Goal: Navigation & Orientation: Find specific page/section

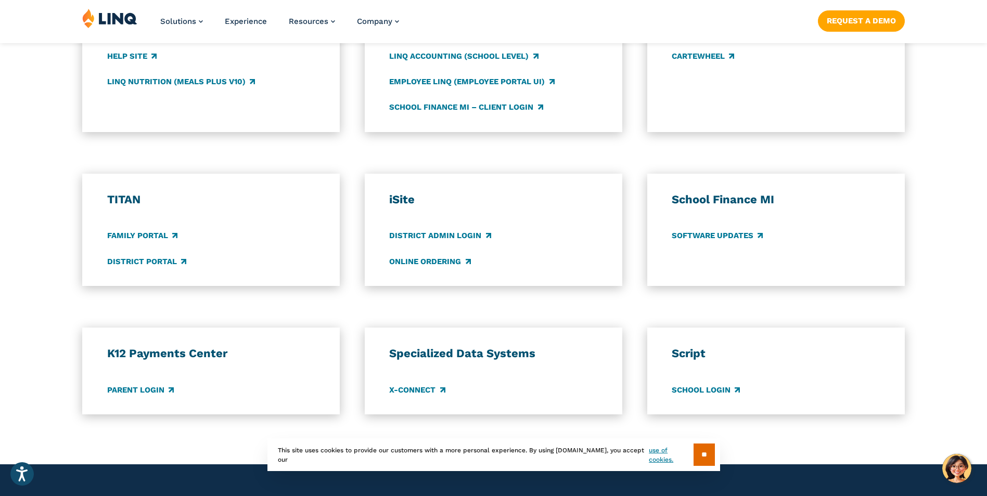
scroll to position [780, 0]
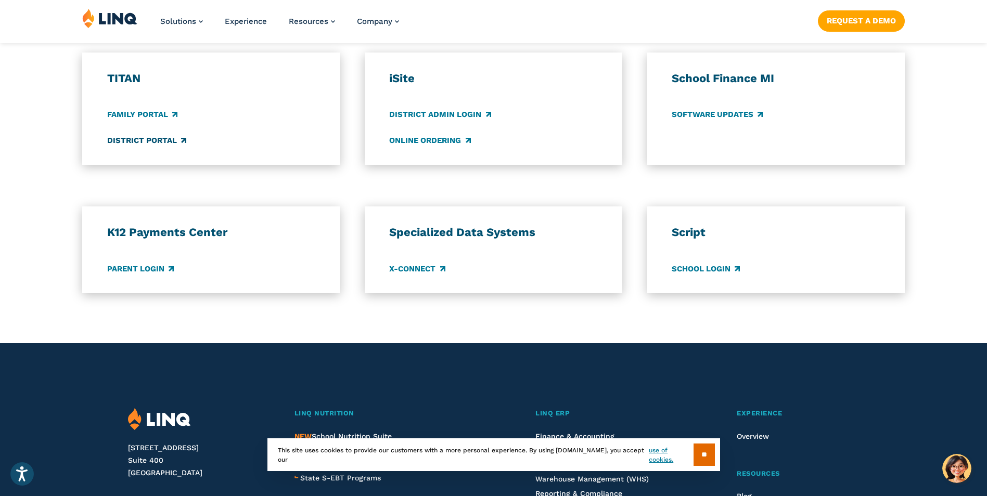
click at [149, 139] on link "District Portal" at bounding box center [146, 140] width 79 height 11
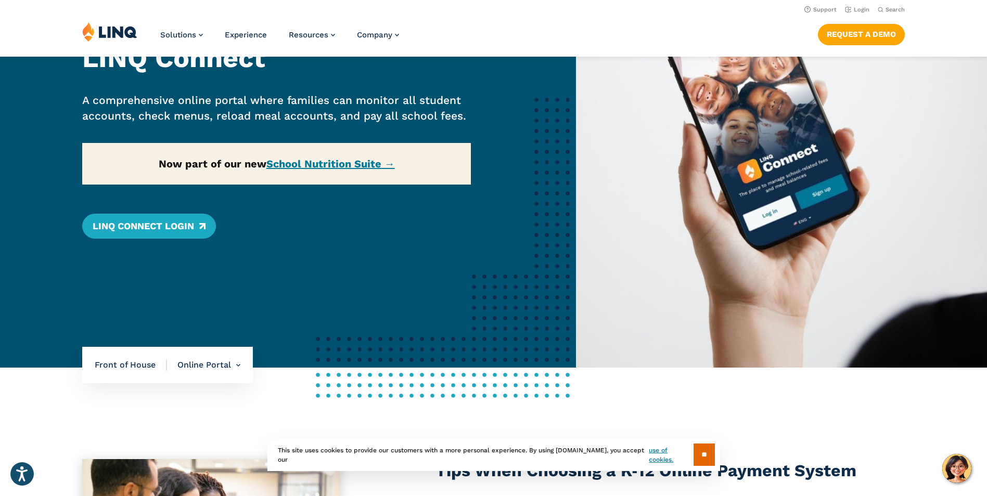
scroll to position [156, 0]
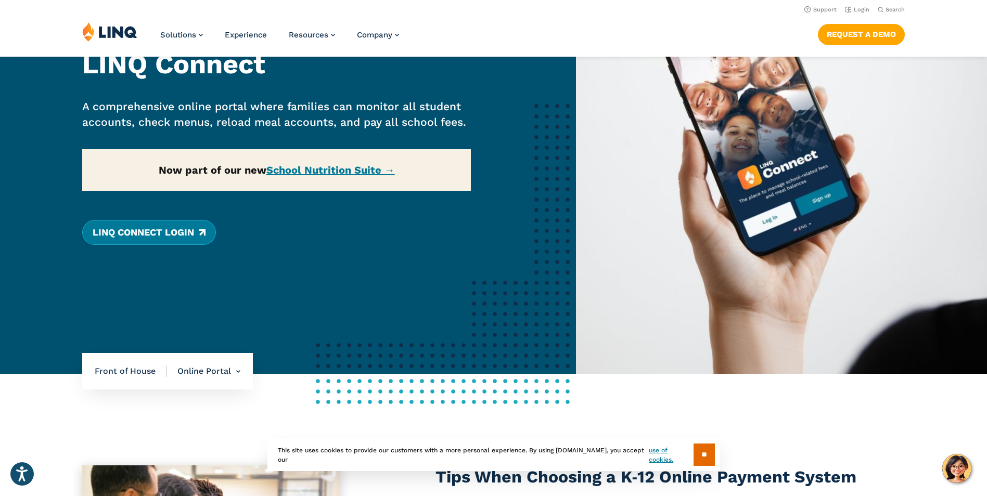
click at [178, 232] on link "LINQ Connect Login" at bounding box center [149, 232] width 134 height 25
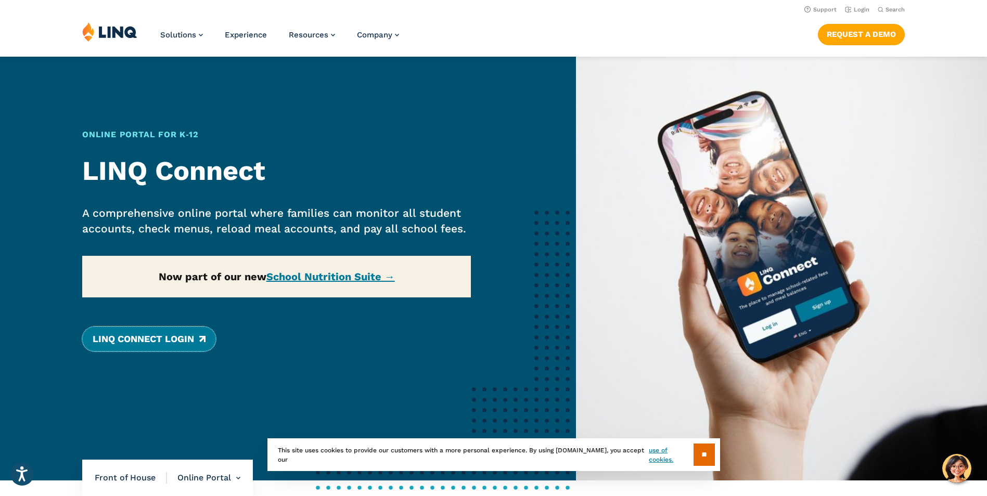
scroll to position [0, 0]
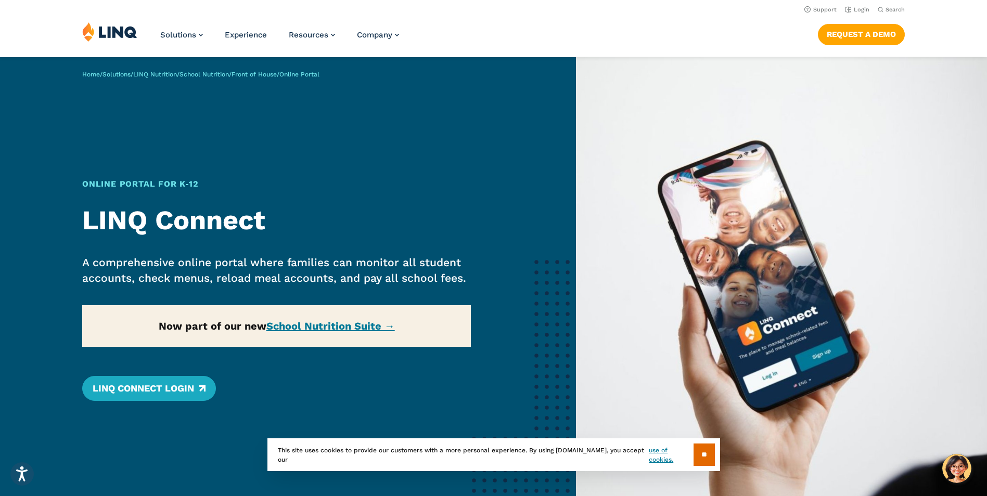
click at [311, 73] on span "Online Portal" at bounding box center [299, 74] width 40 height 7
click at [315, 75] on span "Online Portal" at bounding box center [299, 74] width 40 height 7
click at [177, 75] on link "LINQ Nutrition" at bounding box center [155, 74] width 44 height 7
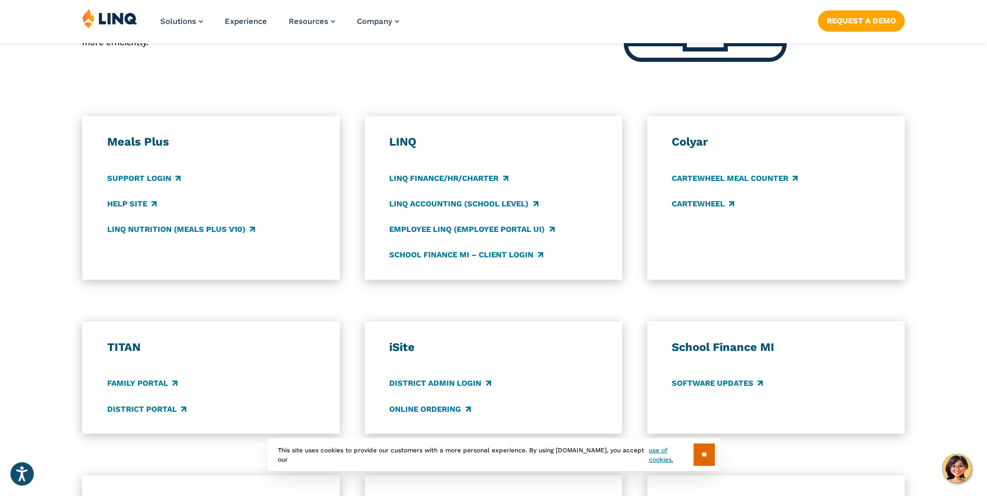
scroll to position [572, 0]
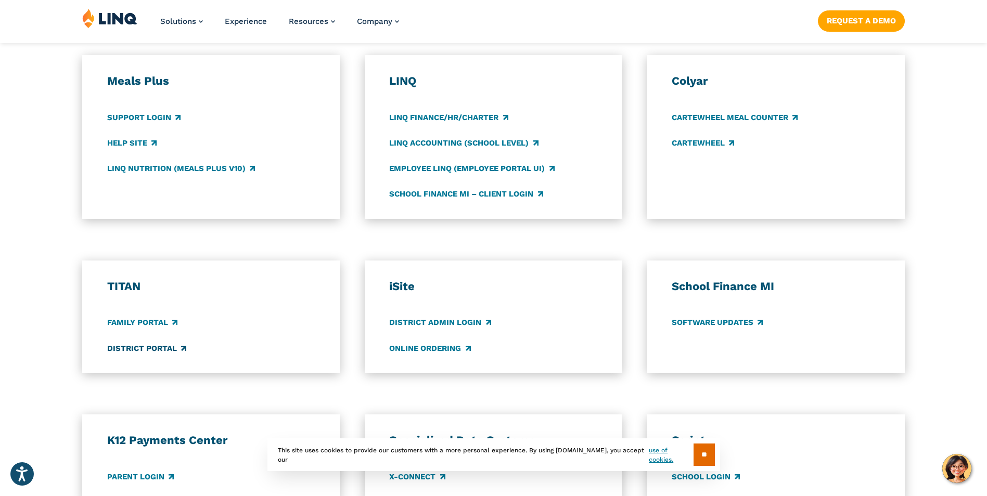
click at [165, 349] on link "District Portal" at bounding box center [146, 348] width 79 height 11
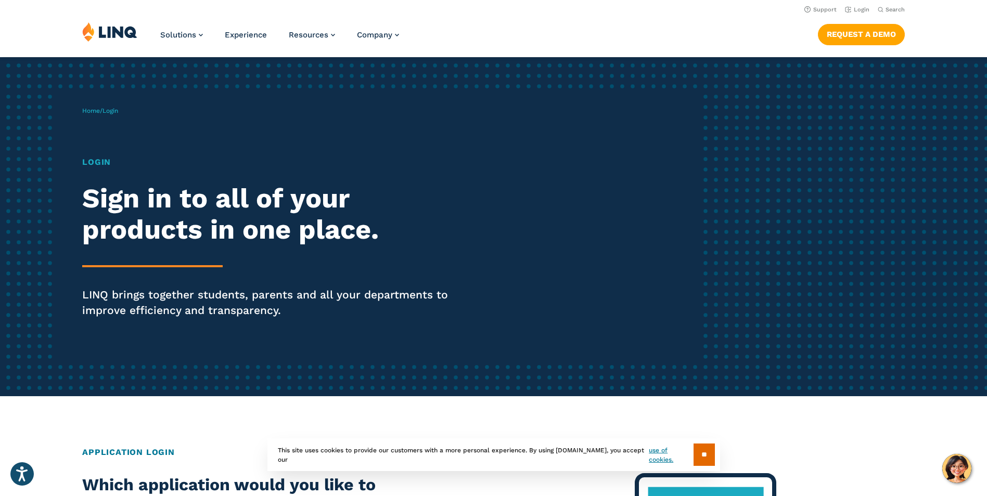
click at [82, 181] on div "Home / Login Login Sign in to all of your products in one place. LINQ brings to…" at bounding box center [390, 227] width 617 height 266
click at [94, 162] on h1 "Login" at bounding box center [272, 162] width 380 height 12
drag, startPoint x: 94, startPoint y: 162, endPoint x: 101, endPoint y: 147, distance: 16.5
click at [101, 158] on h1 "Login" at bounding box center [272, 162] width 380 height 12
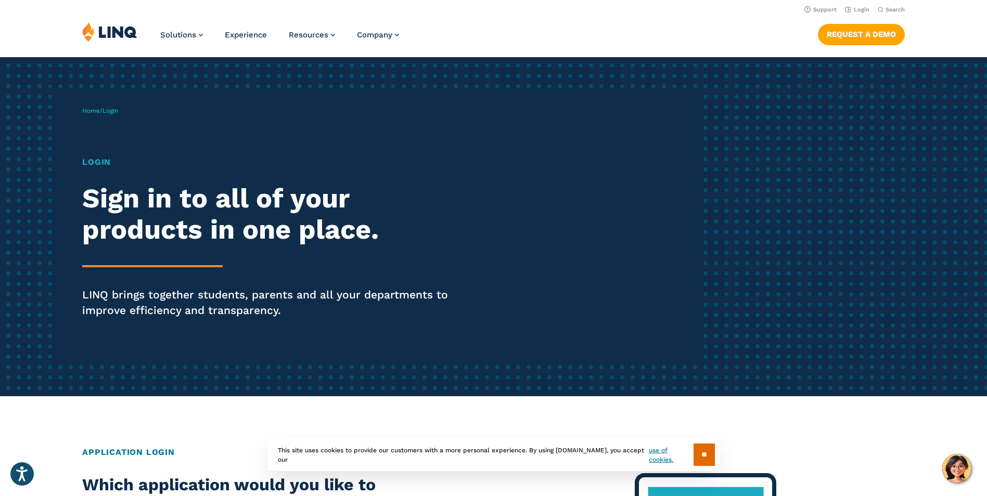
click at [116, 110] on span "Login" at bounding box center [111, 110] width 16 height 7
click at [97, 109] on span "Home / Login" at bounding box center [100, 110] width 36 height 7
click at [93, 109] on link "Home" at bounding box center [91, 110] width 18 height 7
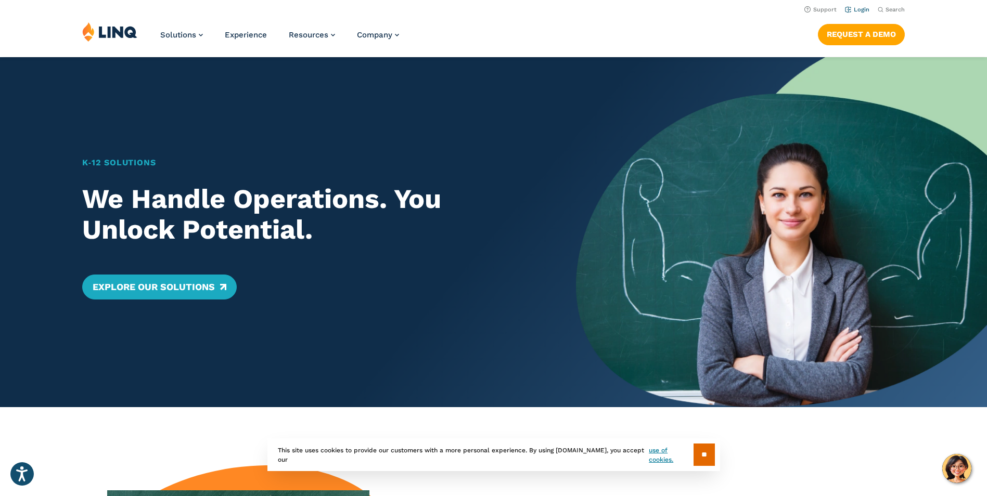
click at [852, 10] on link "Login" at bounding box center [857, 9] width 24 height 7
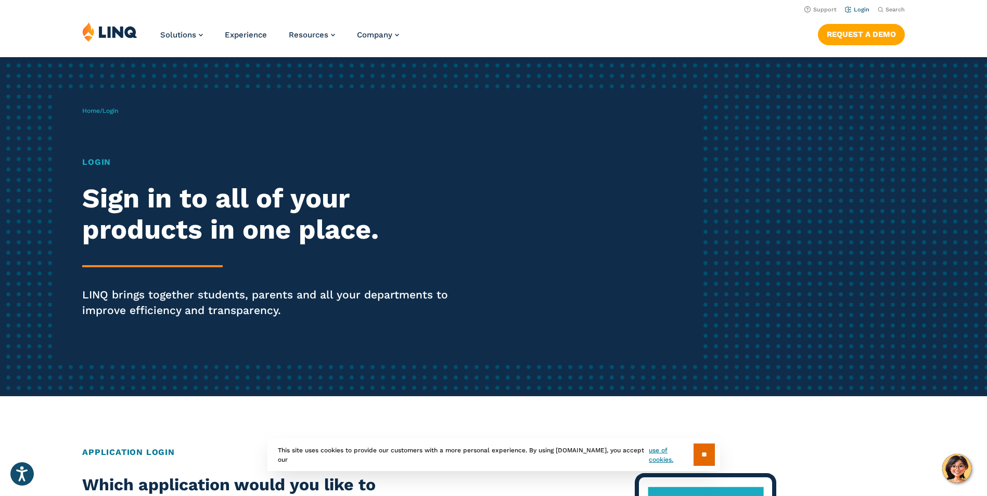
click at [864, 8] on link "Login" at bounding box center [857, 9] width 24 height 7
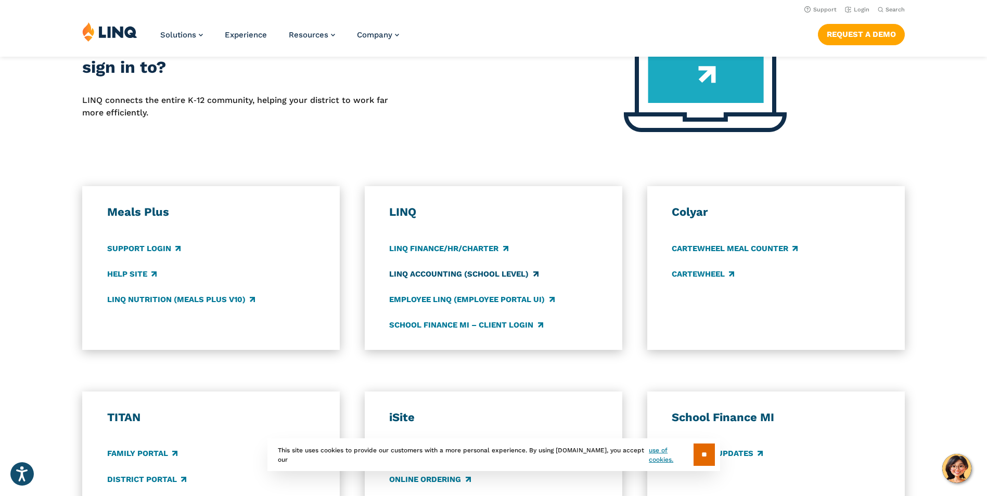
scroll to position [416, 0]
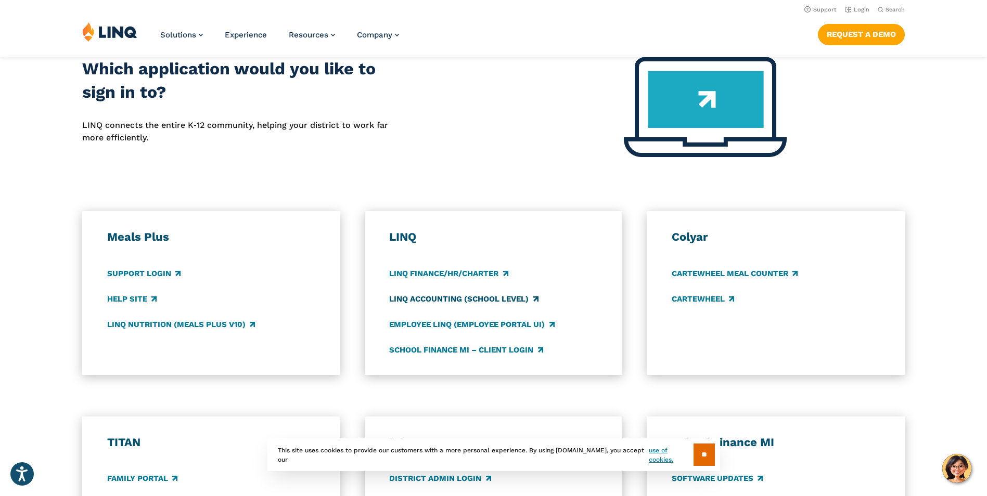
click at [464, 298] on link "LINQ Accounting (school level)" at bounding box center [463, 298] width 149 height 11
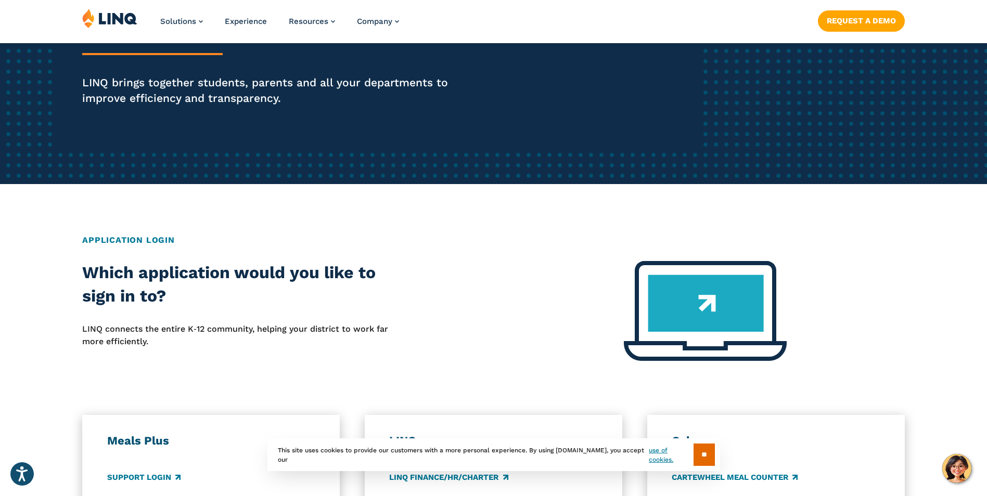
scroll to position [520, 0]
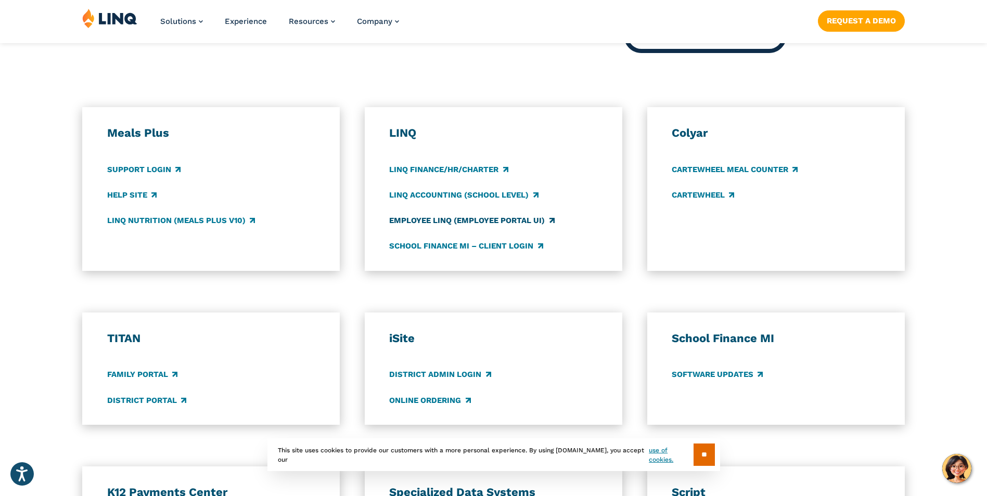
click at [478, 220] on link "Employee LINQ (Employee Portal UI)" at bounding box center [471, 220] width 165 height 11
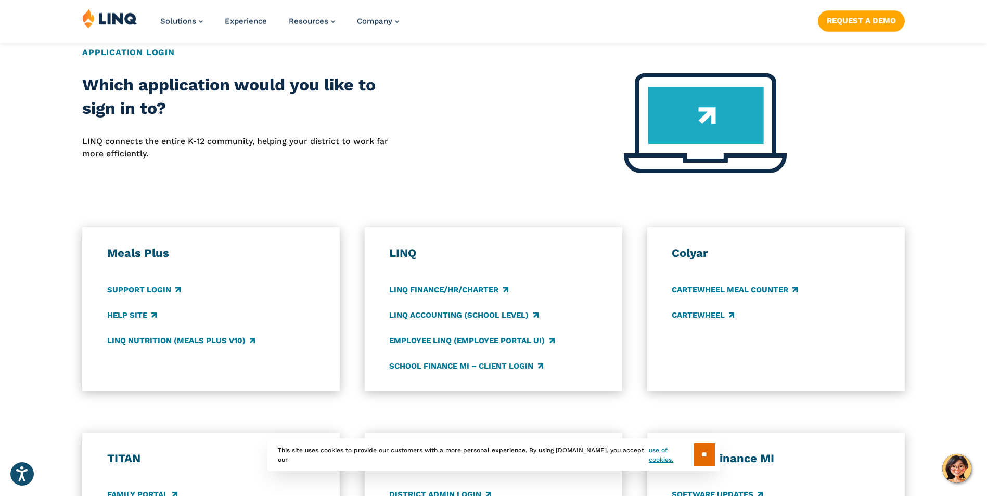
scroll to position [468, 0]
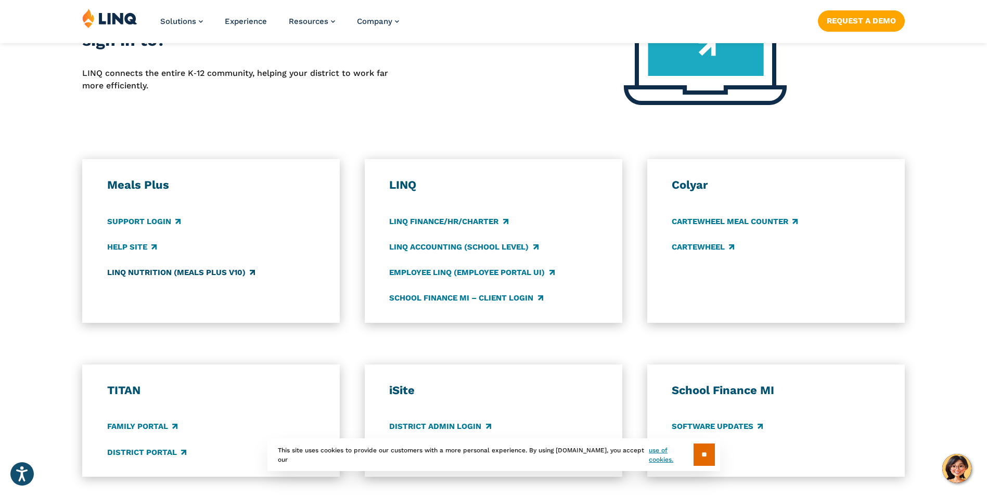
click at [177, 272] on link "LINQ Nutrition (Meals Plus v10)" at bounding box center [181, 272] width 148 height 11
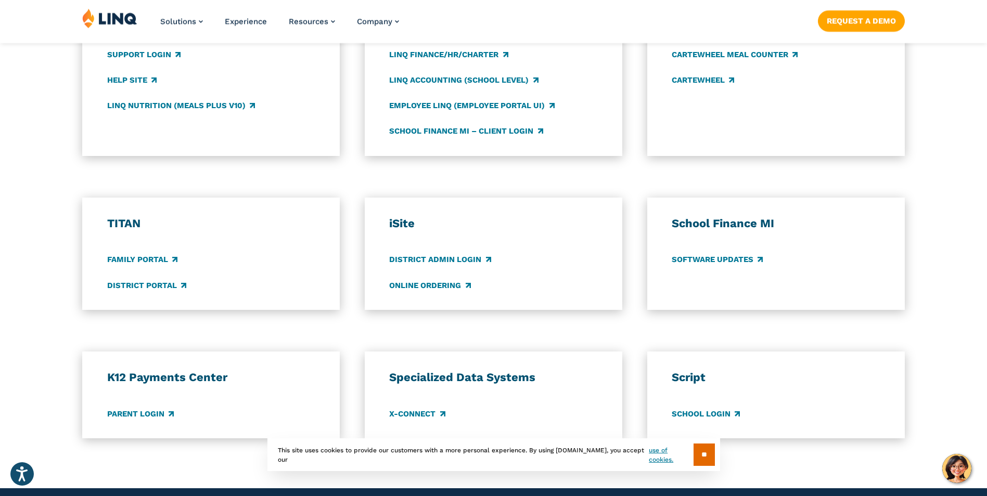
scroll to position [676, 0]
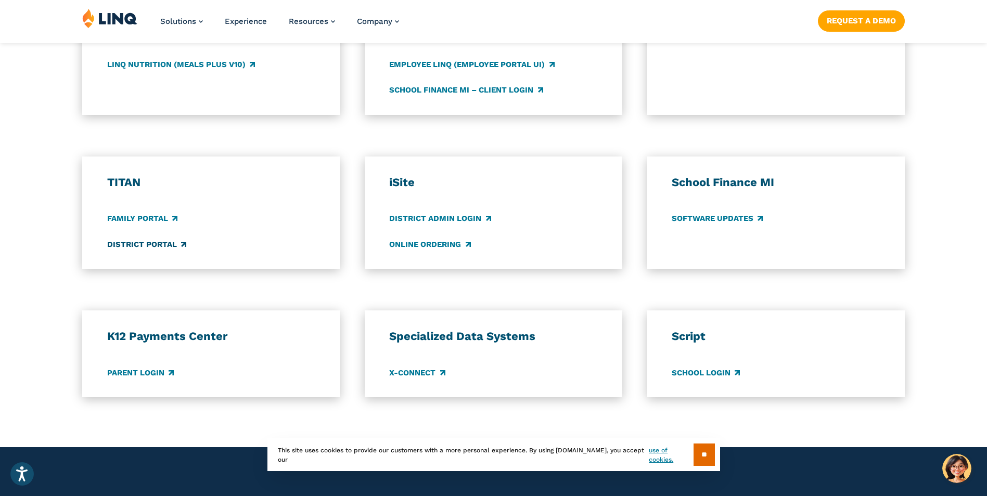
click at [166, 246] on link "District Portal" at bounding box center [146, 244] width 79 height 11
